Goal: Task Accomplishment & Management: Manage account settings

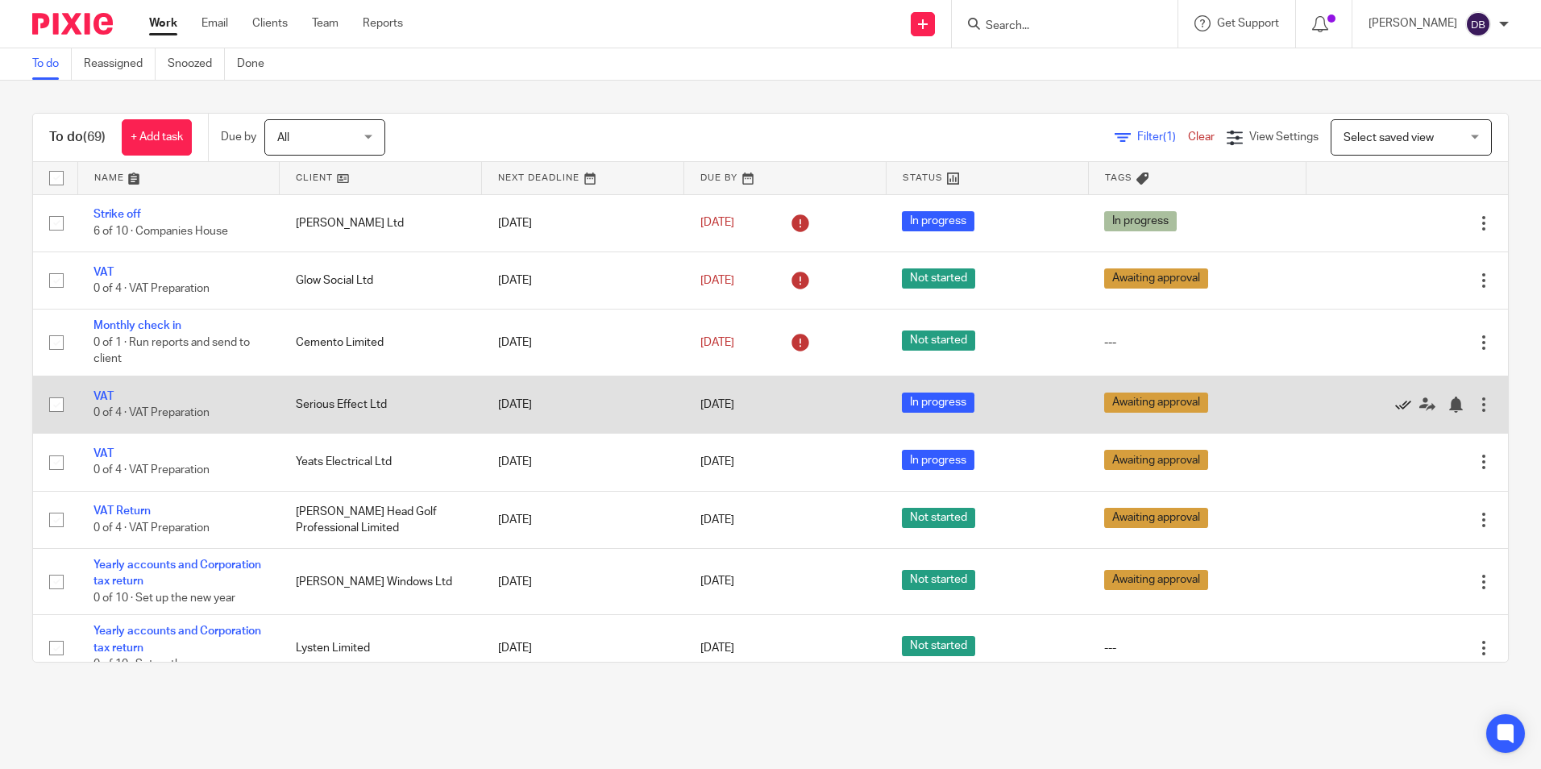
click at [1395, 402] on icon at bounding box center [1403, 404] width 16 height 16
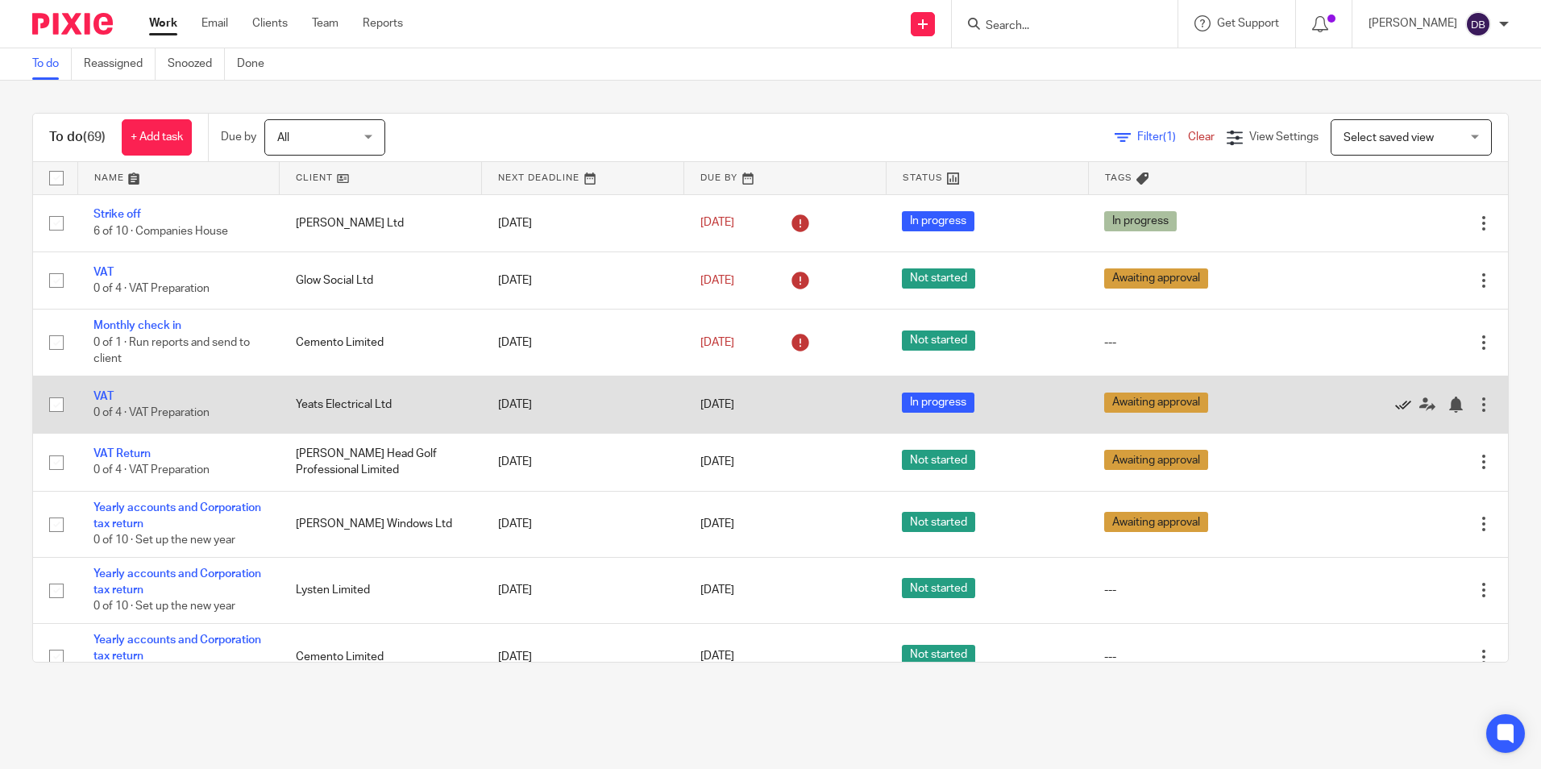
click at [1395, 408] on icon at bounding box center [1403, 404] width 16 height 16
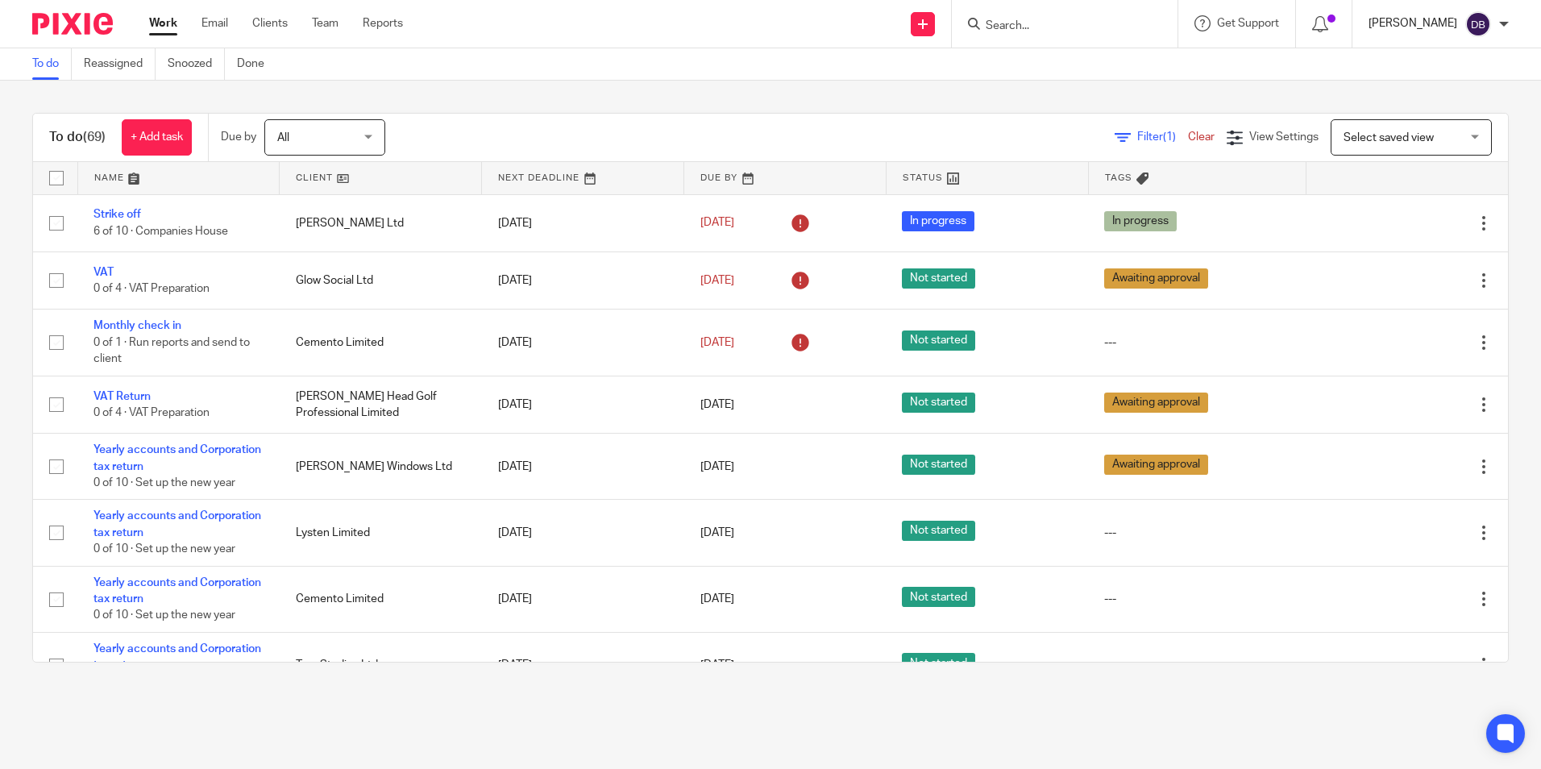
click at [1445, 19] on p "[PERSON_NAME]" at bounding box center [1412, 23] width 89 height 16
click at [1455, 59] on li "My profile" at bounding box center [1446, 64] width 106 height 23
drag, startPoint x: 1455, startPoint y: 59, endPoint x: 1433, endPoint y: 63, distance: 22.1
click at [1433, 63] on span "My profile" at bounding box center [1441, 64] width 50 height 11
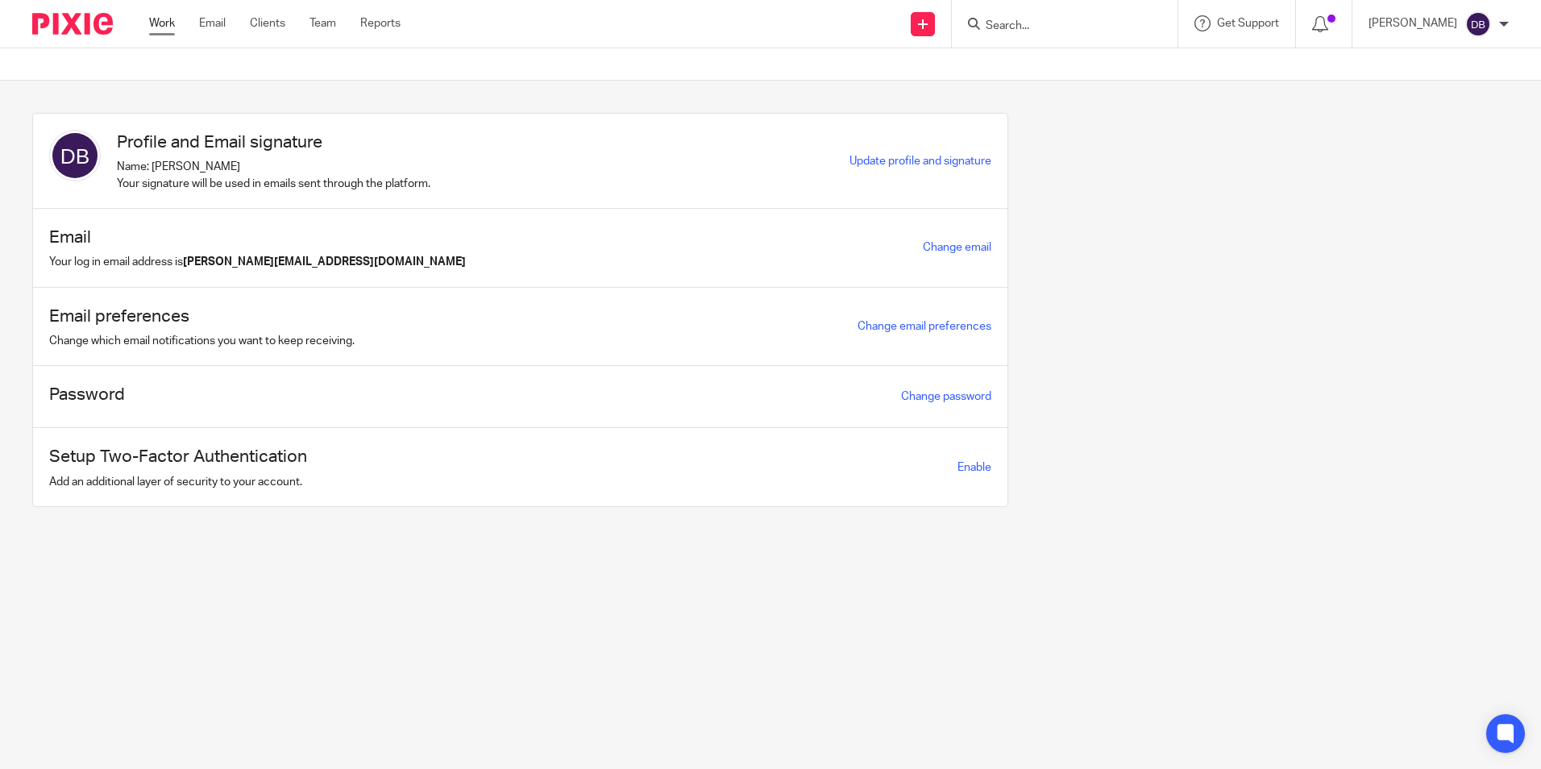
click at [171, 19] on link "Work" at bounding box center [162, 23] width 26 height 16
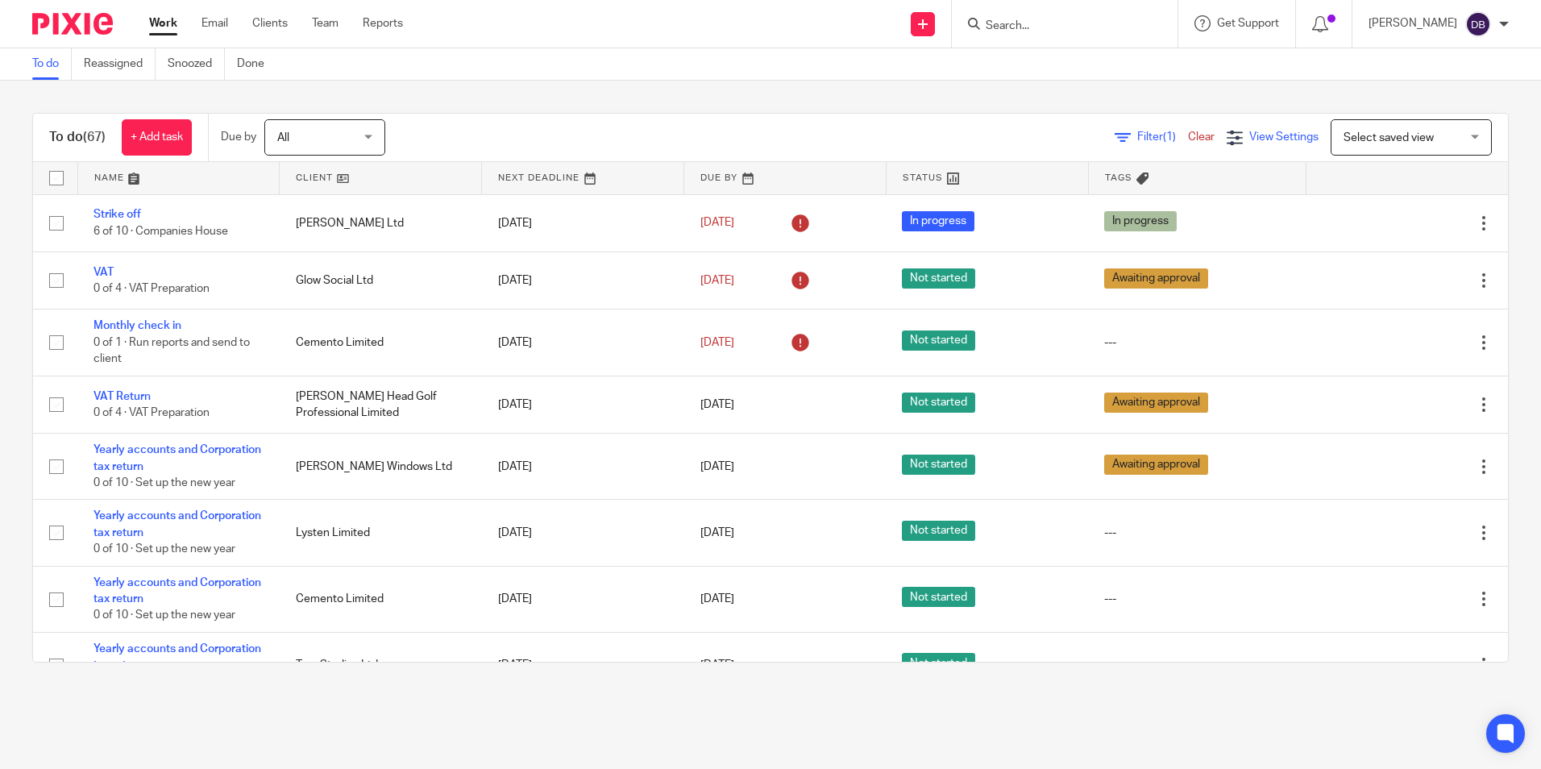
click at [1249, 138] on span "View Settings" at bounding box center [1283, 136] width 69 height 11
click at [1137, 139] on span "Filter (1)" at bounding box center [1162, 136] width 51 height 11
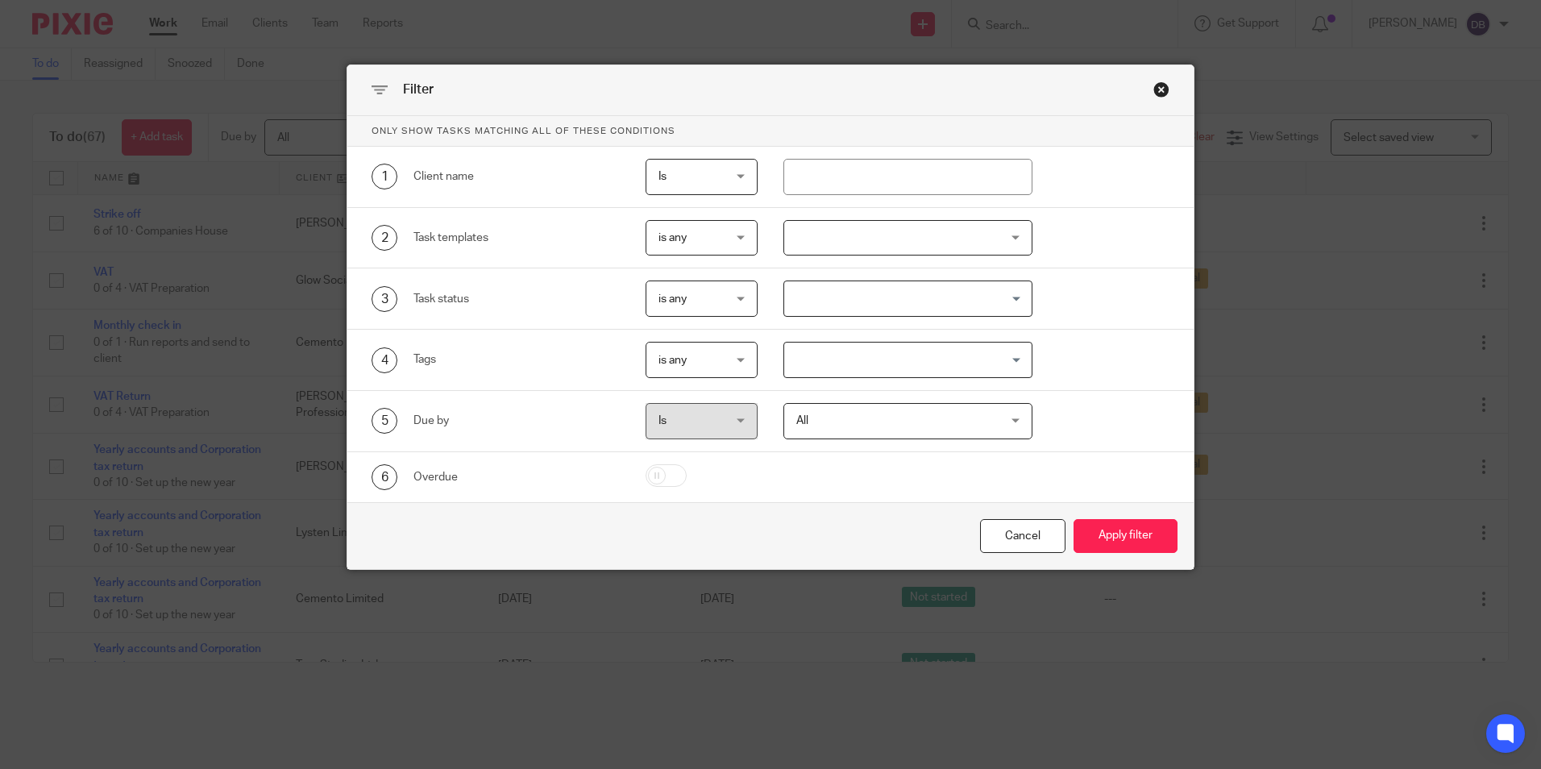
click at [1144, 85] on div "Filter" at bounding box center [770, 90] width 846 height 51
click at [1157, 87] on div "Close this dialog window" at bounding box center [1161, 89] width 16 height 16
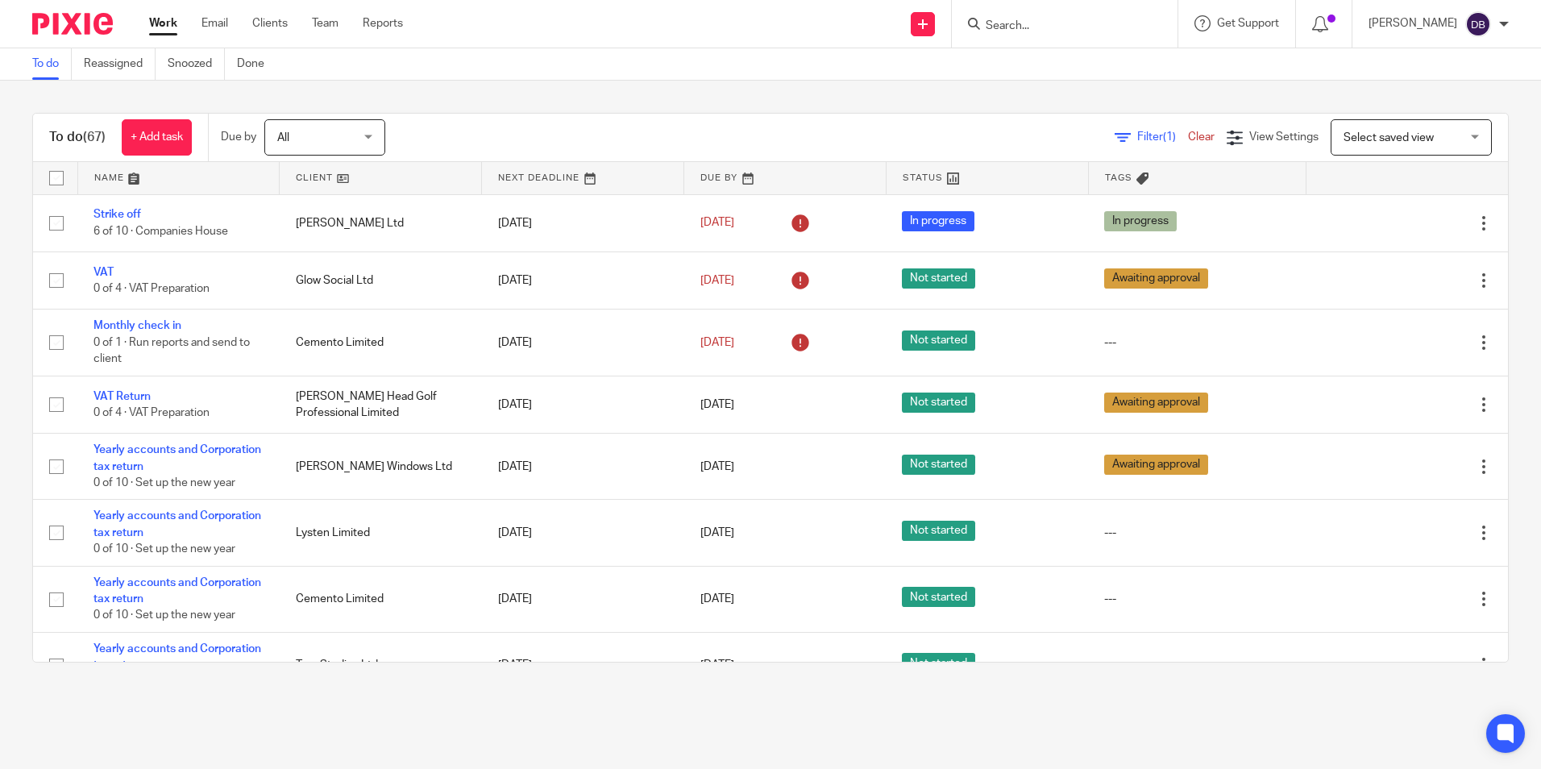
click at [1343, 127] on span "Select saved view" at bounding box center [1402, 137] width 118 height 34
click at [748, 104] on div "To do (67) + Add task Due by All All Today Tomorrow This week Next week This mo…" at bounding box center [770, 388] width 1541 height 614
click at [326, 10] on div "Work Email Clients Team Reports Work Email Clients Team Reports Settings" at bounding box center [280, 24] width 294 height 48
click at [327, 19] on link "Team" at bounding box center [325, 23] width 27 height 16
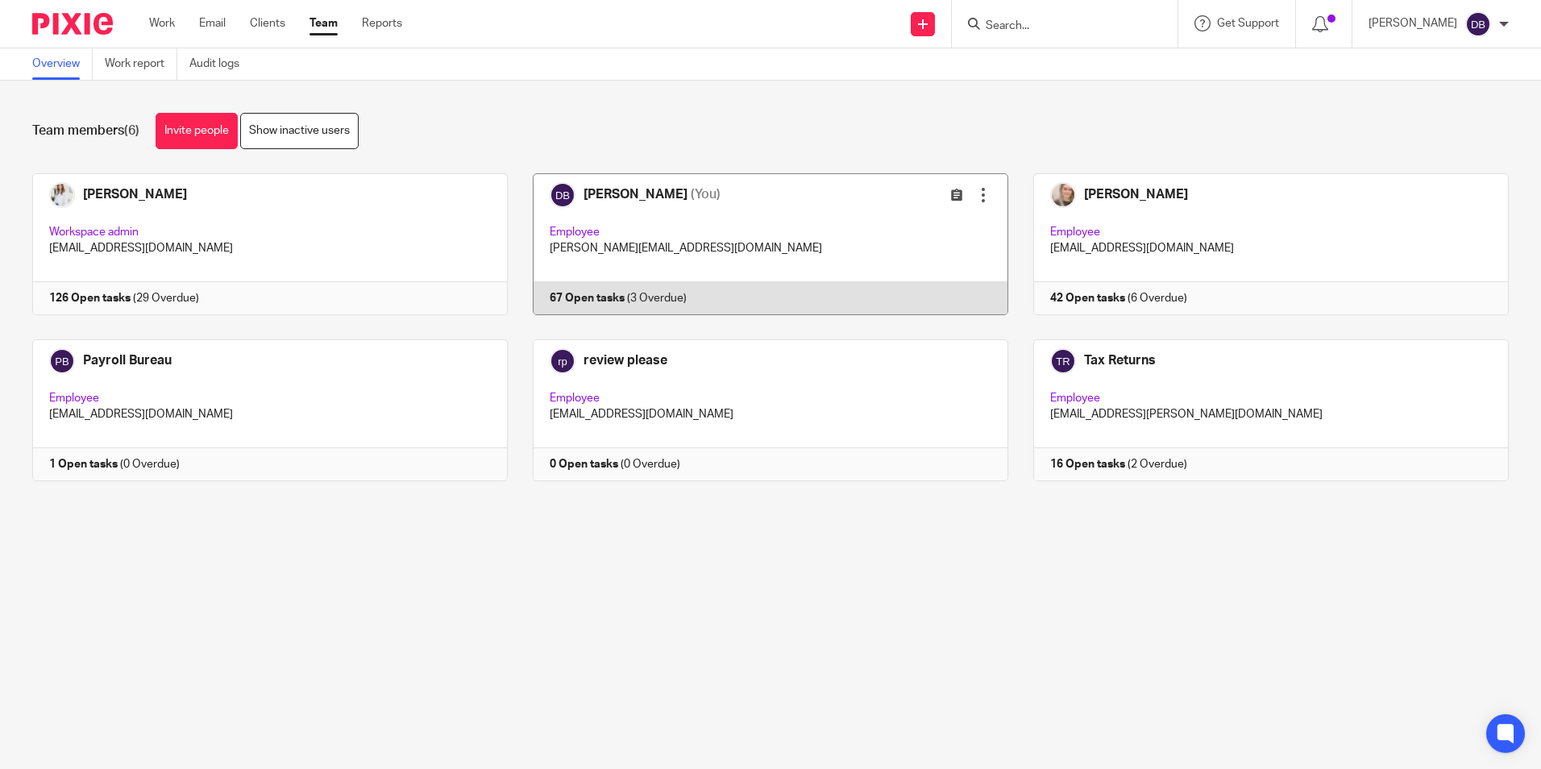
click at [761, 225] on link at bounding box center [758, 244] width 500 height 142
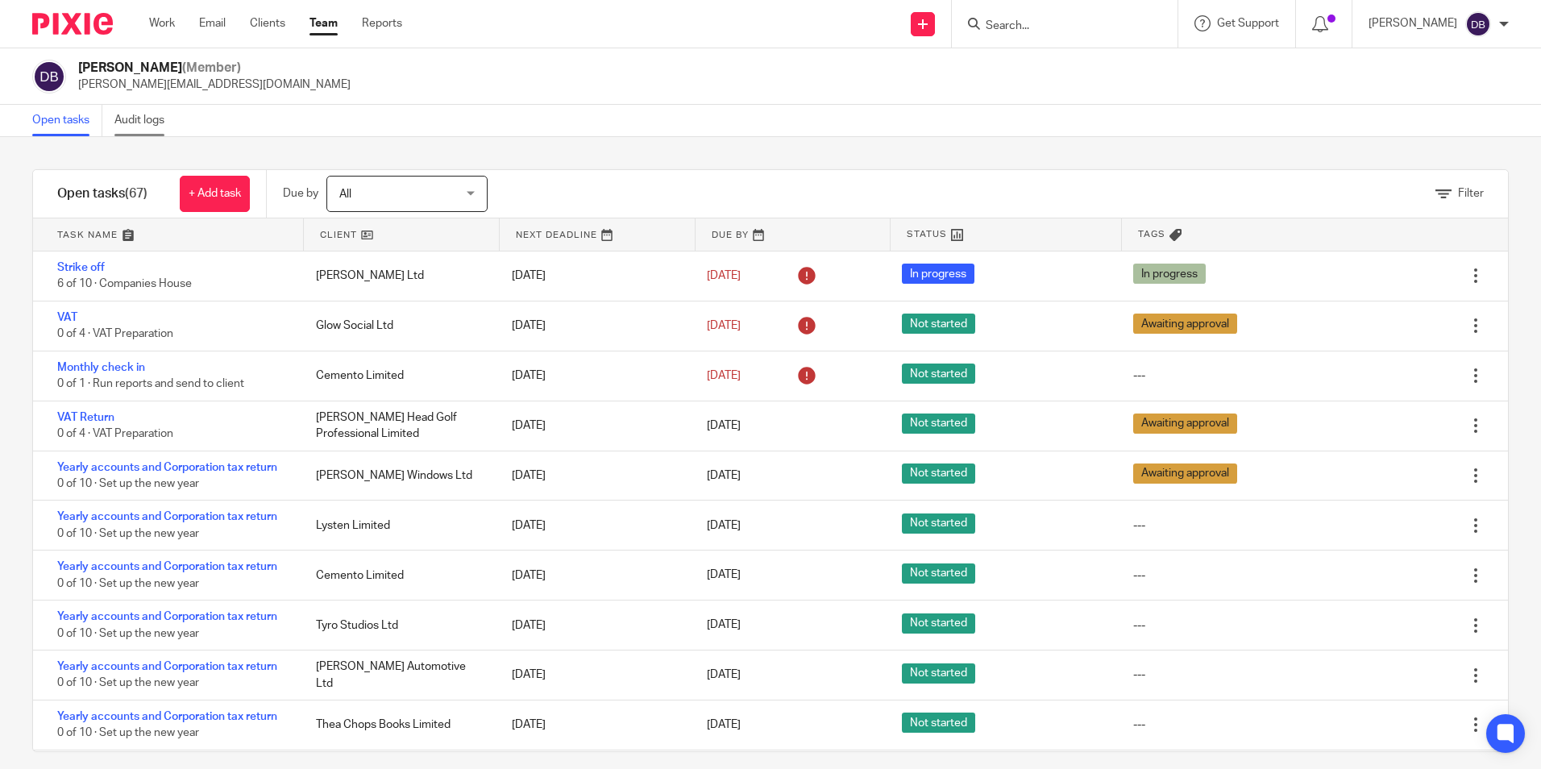
click at [155, 120] on link "Audit logs" at bounding box center [145, 120] width 62 height 31
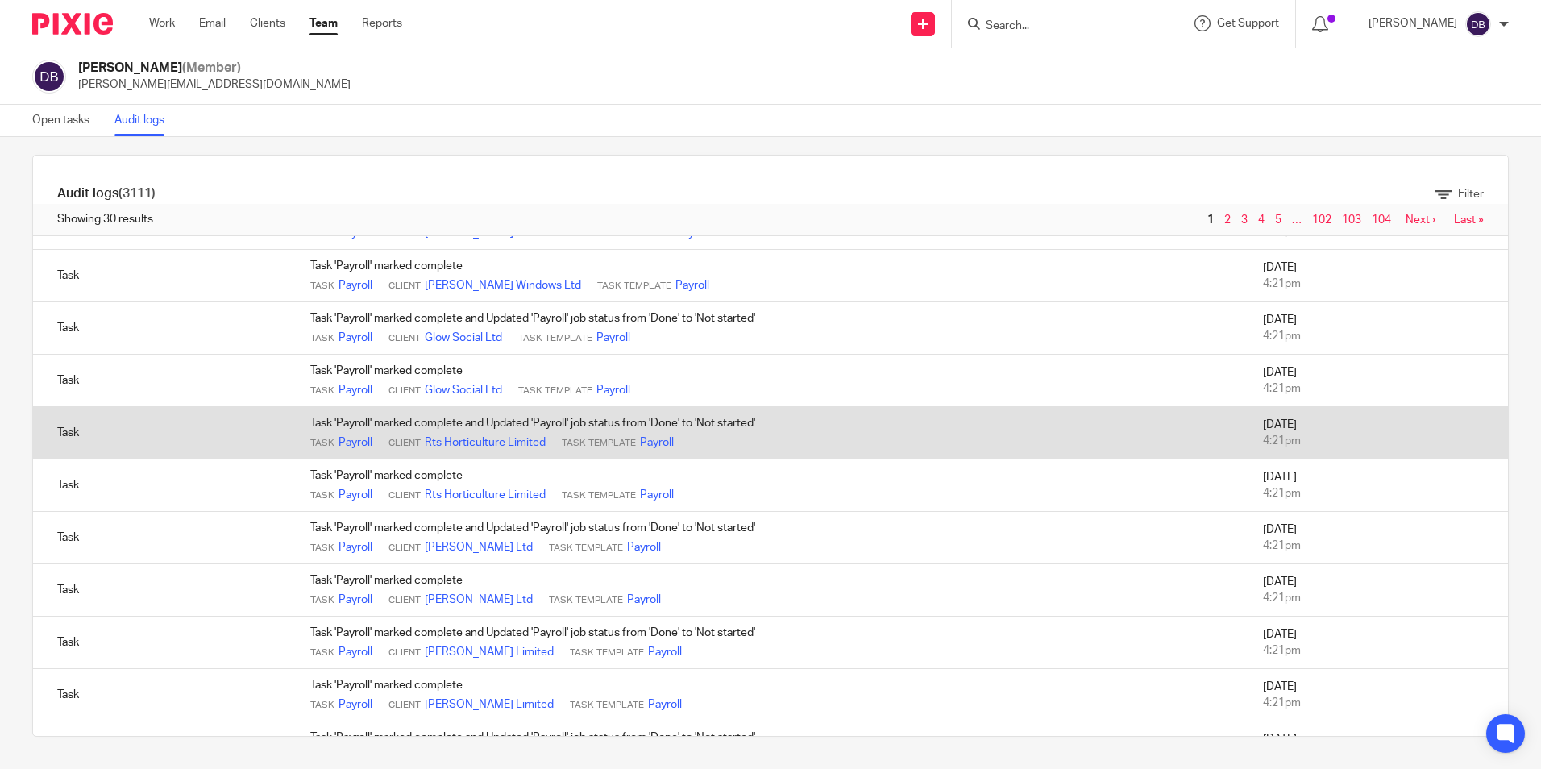
scroll to position [1104, 0]
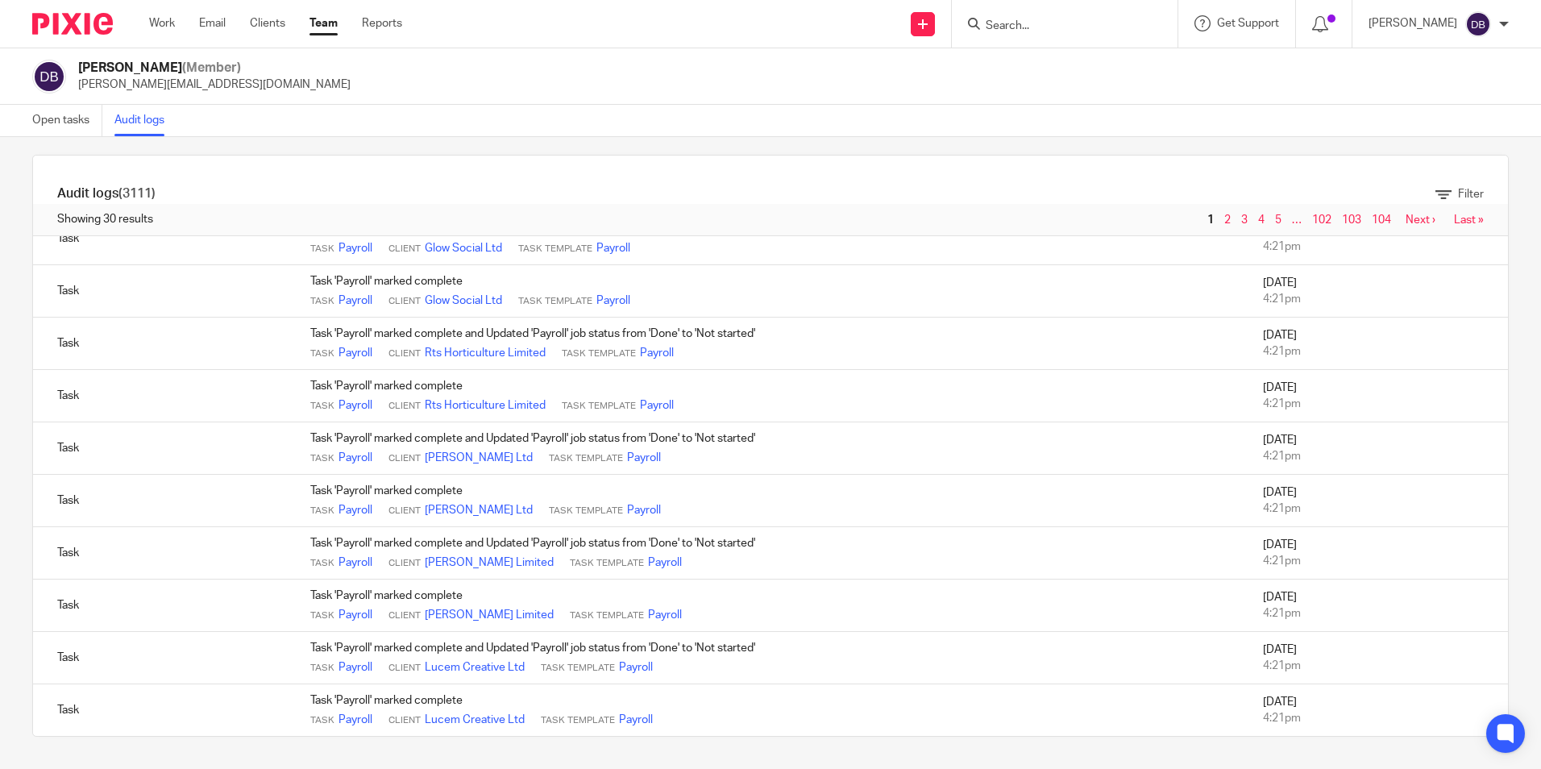
click at [1405, 223] on link "Next ›" at bounding box center [1420, 219] width 30 height 11
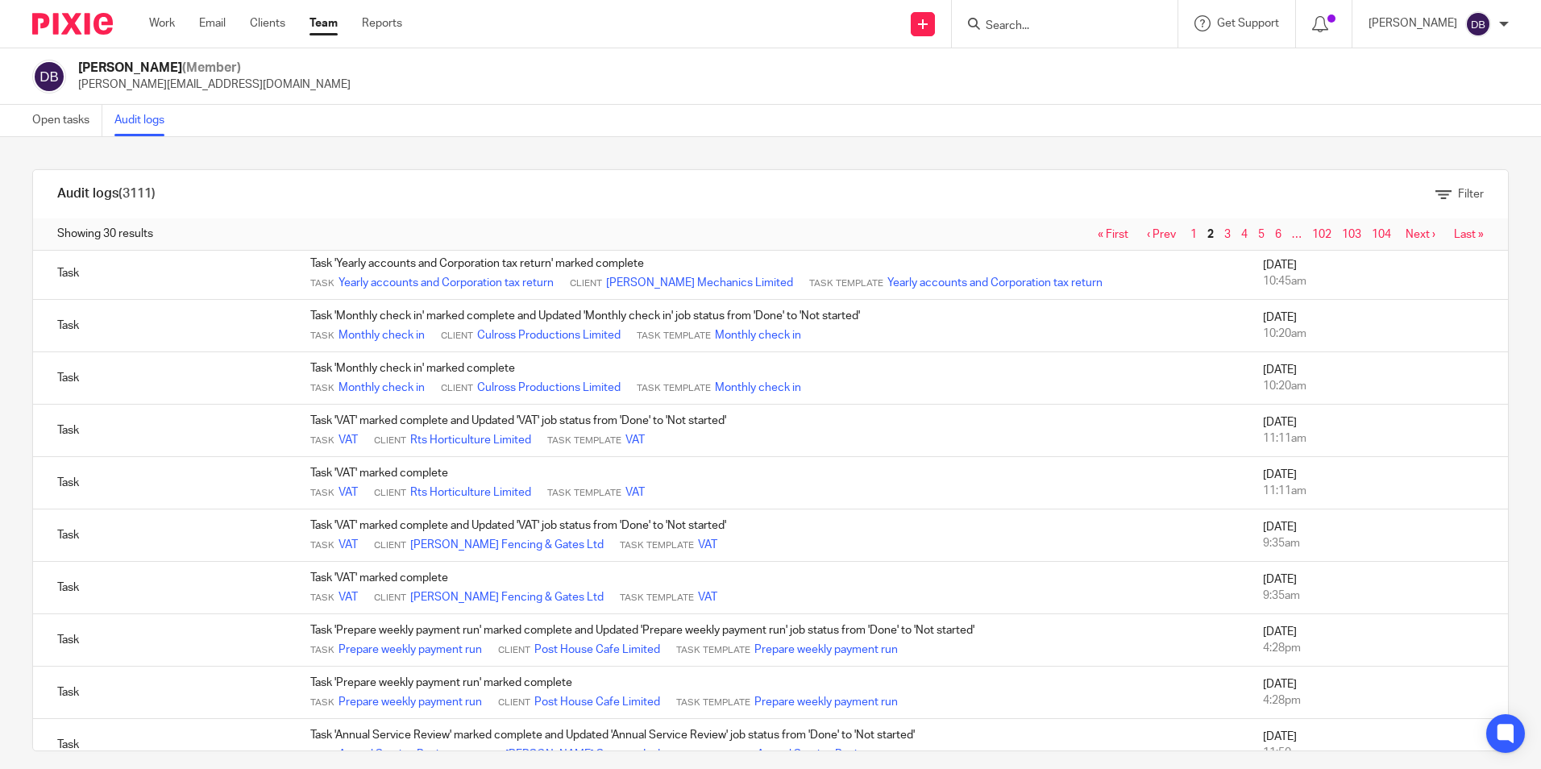
scroll to position [483, 0]
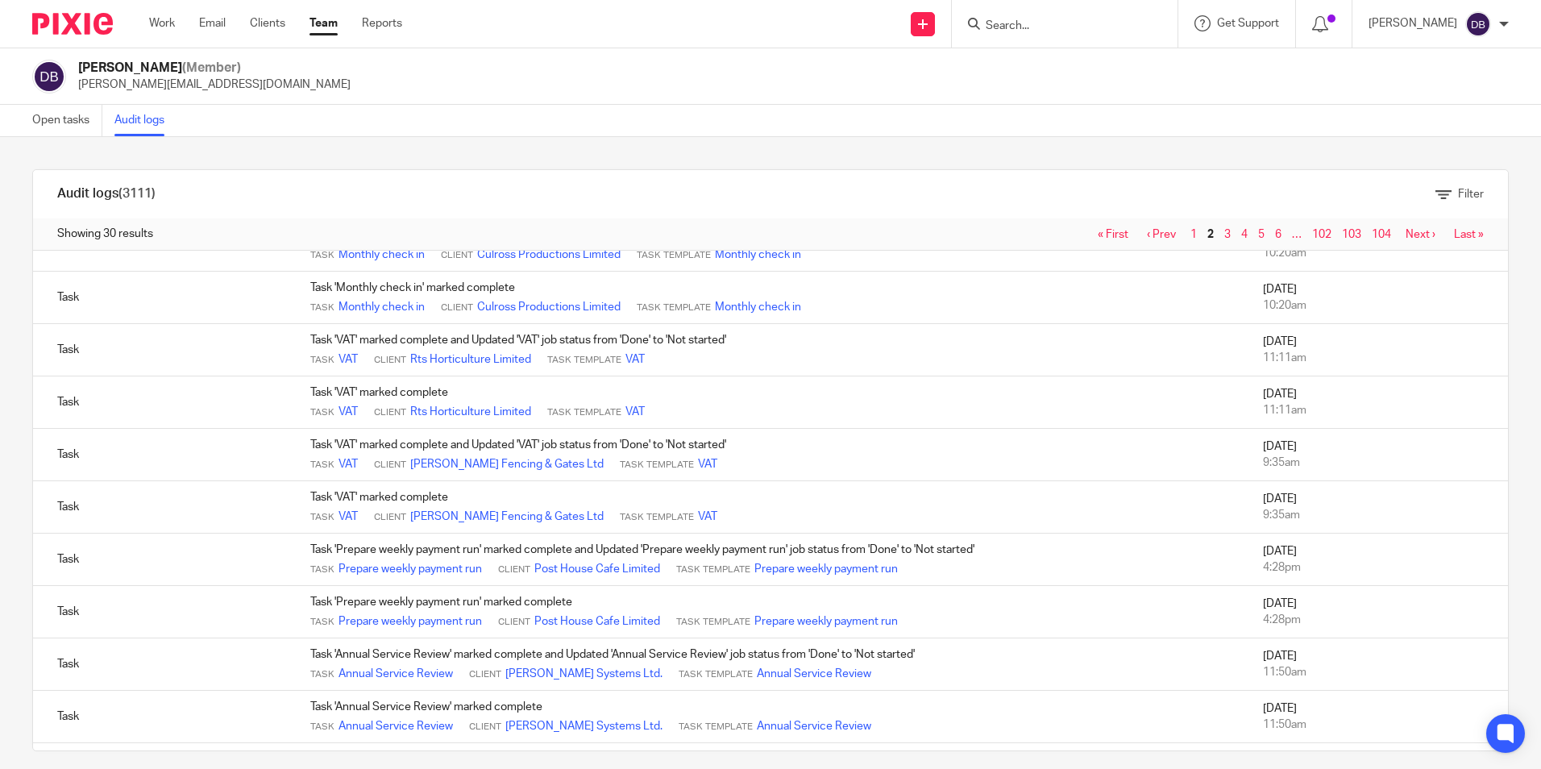
click at [64, 10] on div at bounding box center [66, 24] width 133 height 48
click at [68, 10] on div at bounding box center [66, 24] width 133 height 48
click at [68, 38] on div at bounding box center [66, 24] width 133 height 48
click at [68, 26] on img at bounding box center [72, 24] width 81 height 22
